Goal: Transaction & Acquisition: Purchase product/service

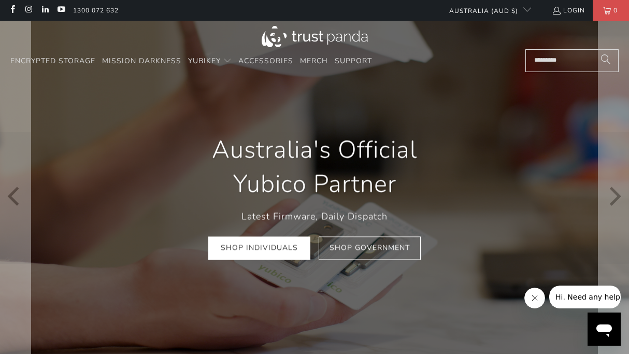
click at [291, 267] on div "Australia's Official Yubico Partner Latest Firmware, Daily Dispatch Shop Indivi…" at bounding box center [314, 196] width 298 height 158
click at [290, 259] on link "Shop Individuals" at bounding box center [259, 248] width 102 height 23
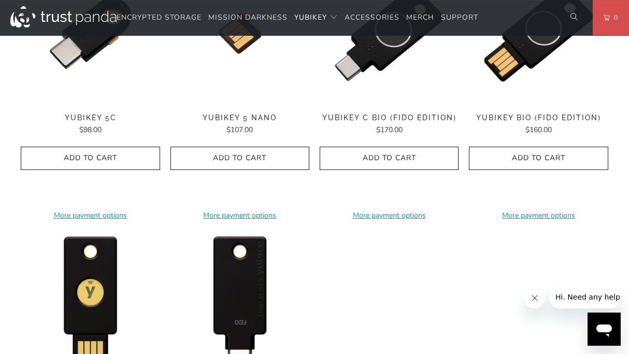
scroll to position [858, 0]
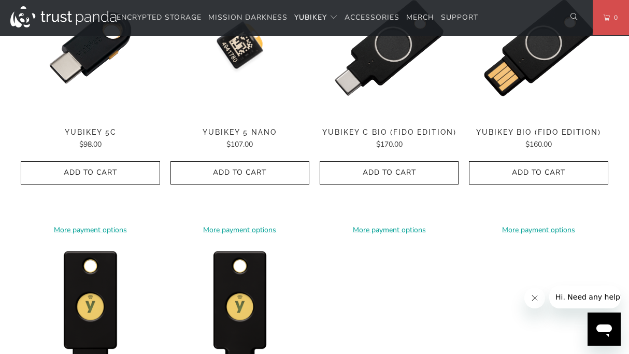
click at [237, 66] on img at bounding box center [239, 47] width 139 height 139
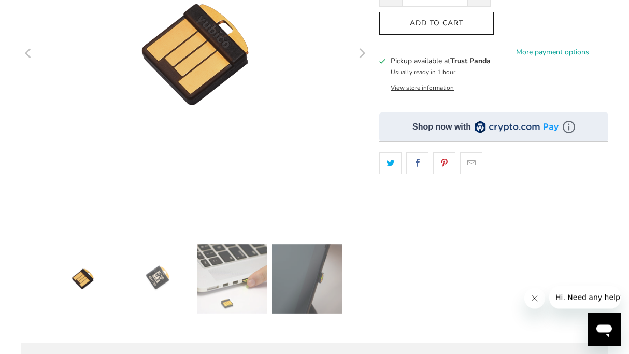
scroll to position [214, 0]
click at [231, 282] on img at bounding box center [231, 277] width 69 height 69
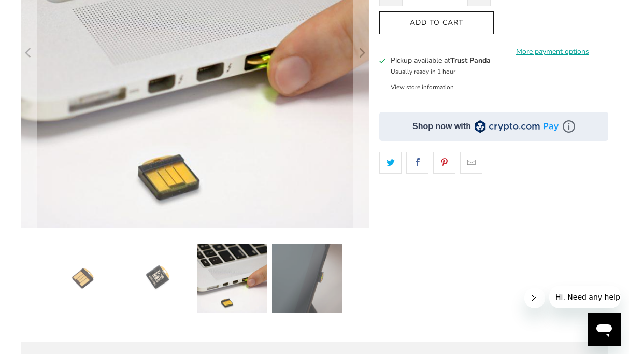
click at [154, 278] on img at bounding box center [157, 277] width 69 height 69
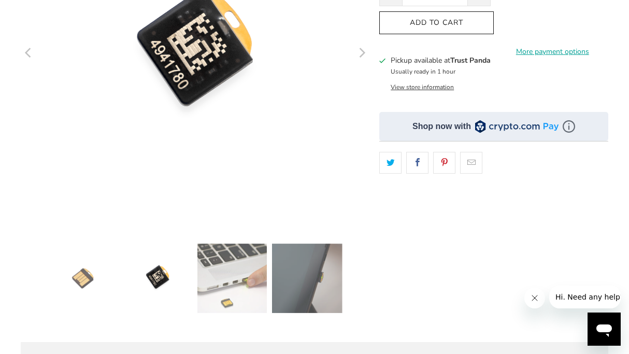
click at [205, 273] on img at bounding box center [231, 277] width 69 height 69
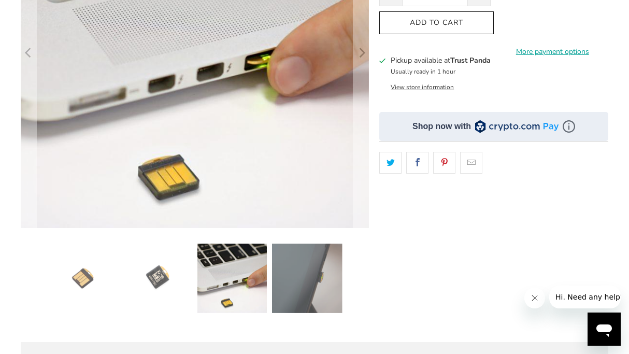
click at [307, 285] on img at bounding box center [306, 277] width 69 height 69
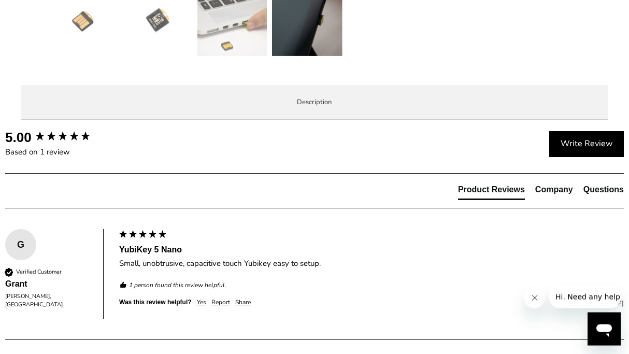
scroll to position [500, 0]
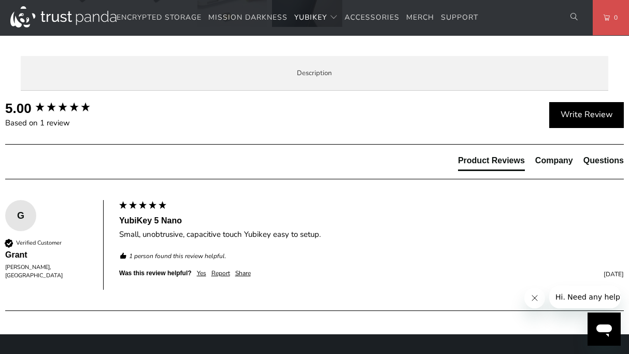
click at [0, 0] on span "Specifications" at bounding box center [0, 0] width 0 height 0
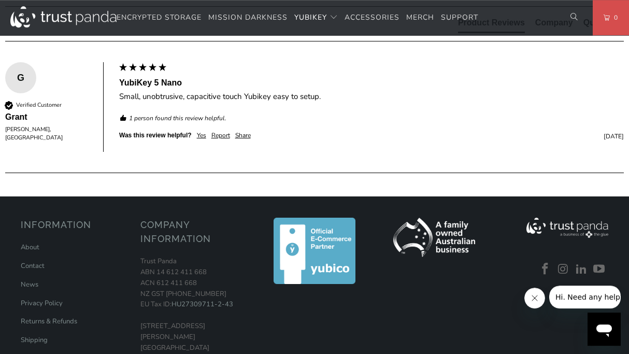
scroll to position [643, 0]
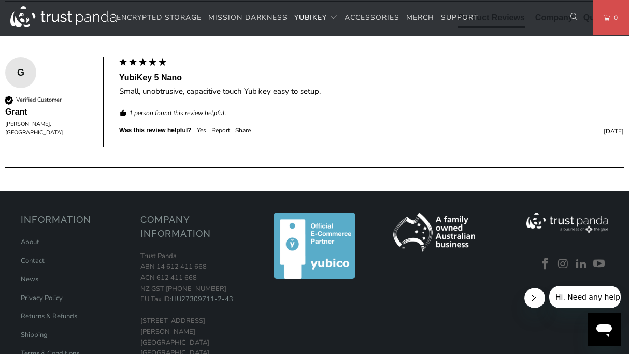
click at [0, 0] on td "Binance, Cointree and more" at bounding box center [0, 0] width 0 height 0
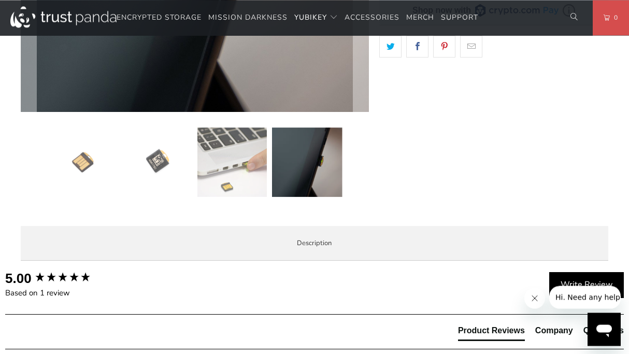
scroll to position [286, 0]
